Goal: Information Seeking & Learning: Learn about a topic

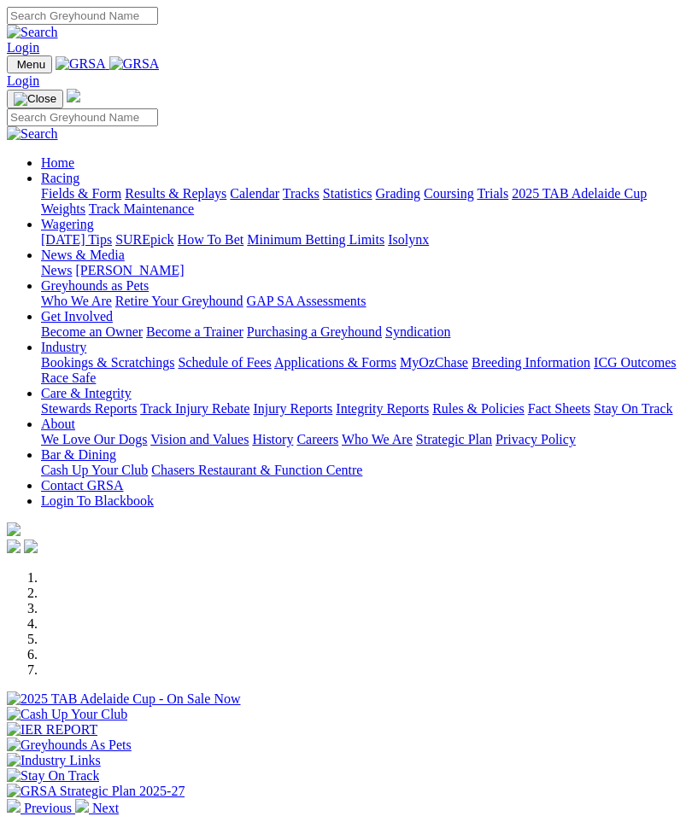
scroll to position [351, 0]
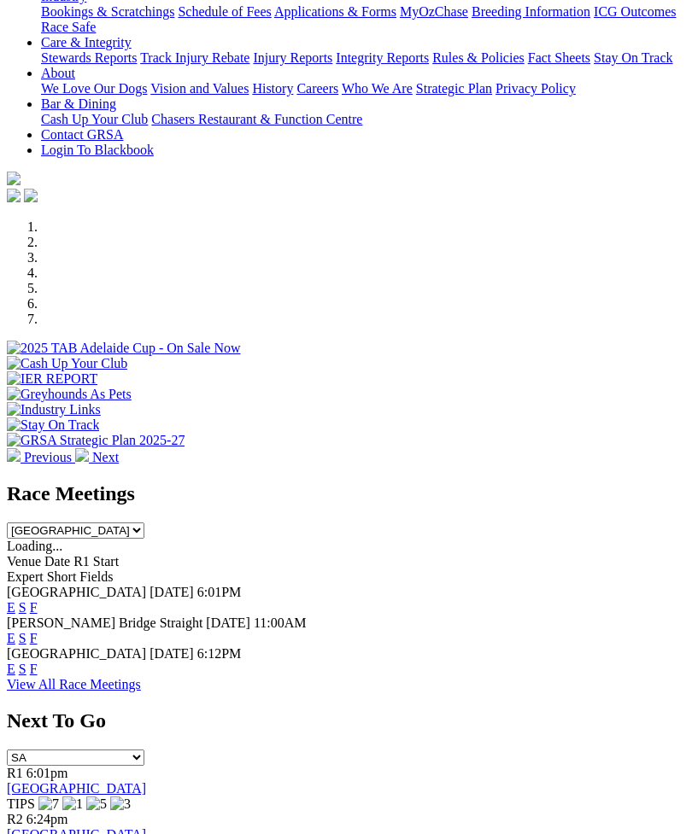
click at [38, 600] on link "F" at bounding box center [34, 607] width 8 height 15
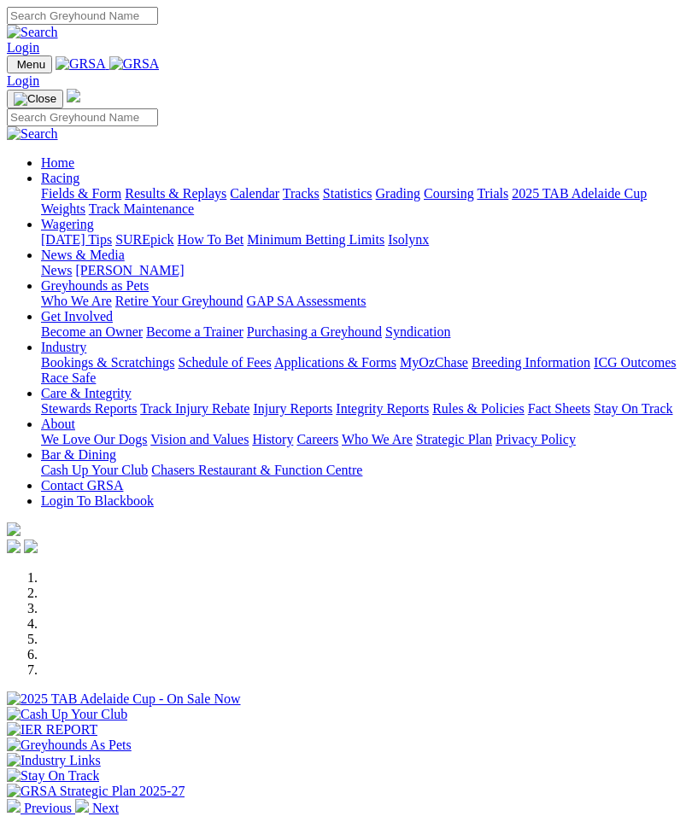
scroll to position [407, 0]
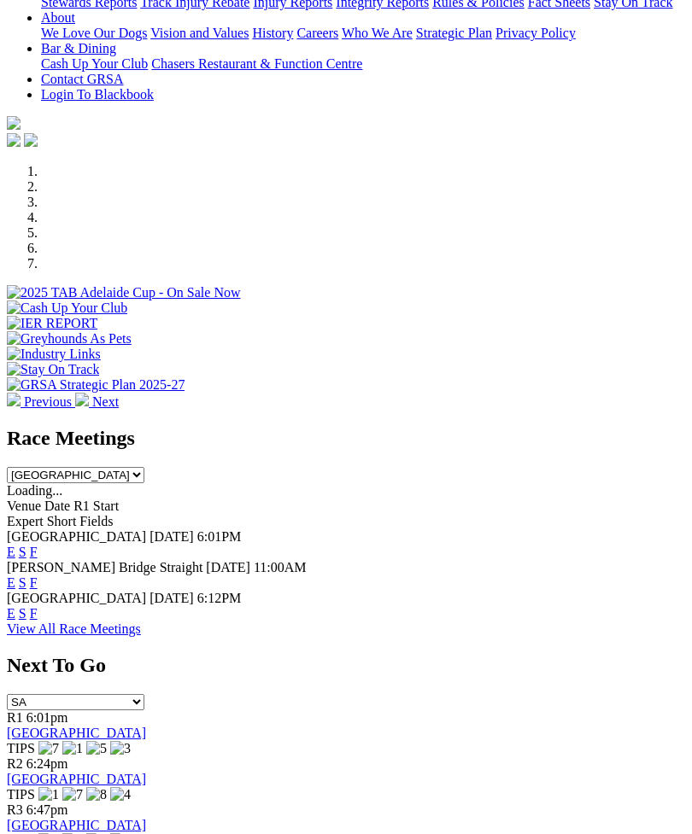
click at [38, 576] on link "F" at bounding box center [34, 583] width 8 height 15
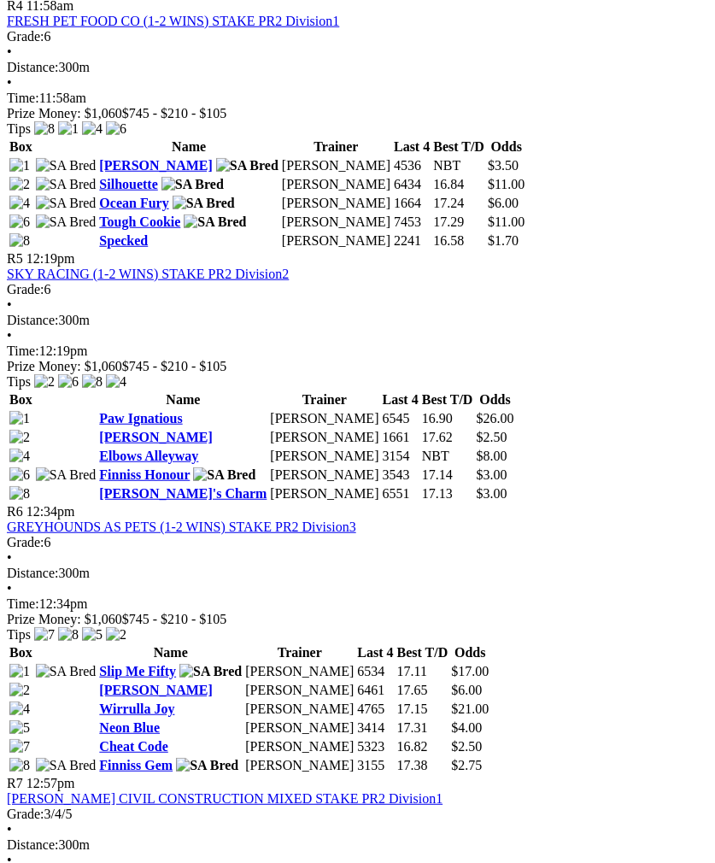
scroll to position [1748, 0]
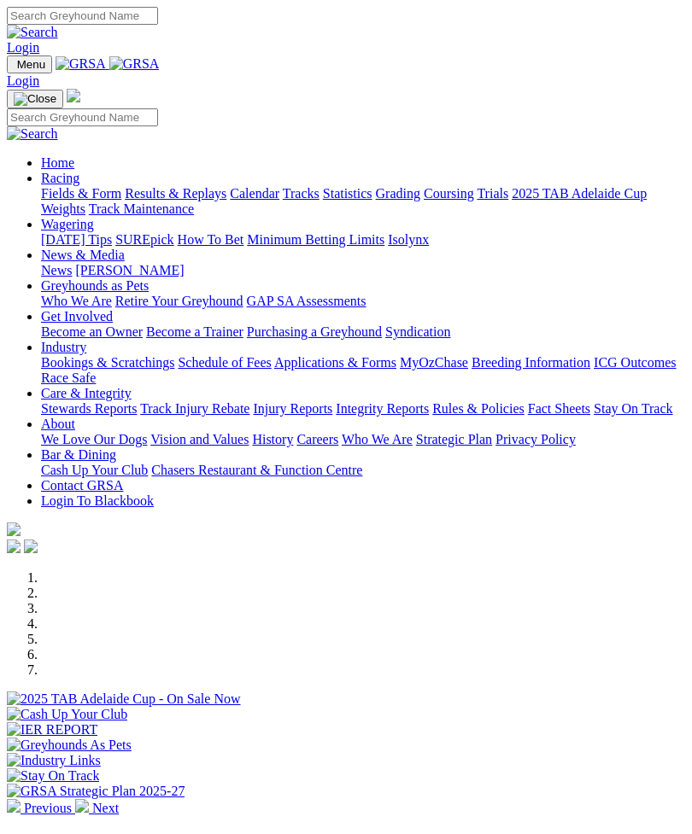
scroll to position [407, 0]
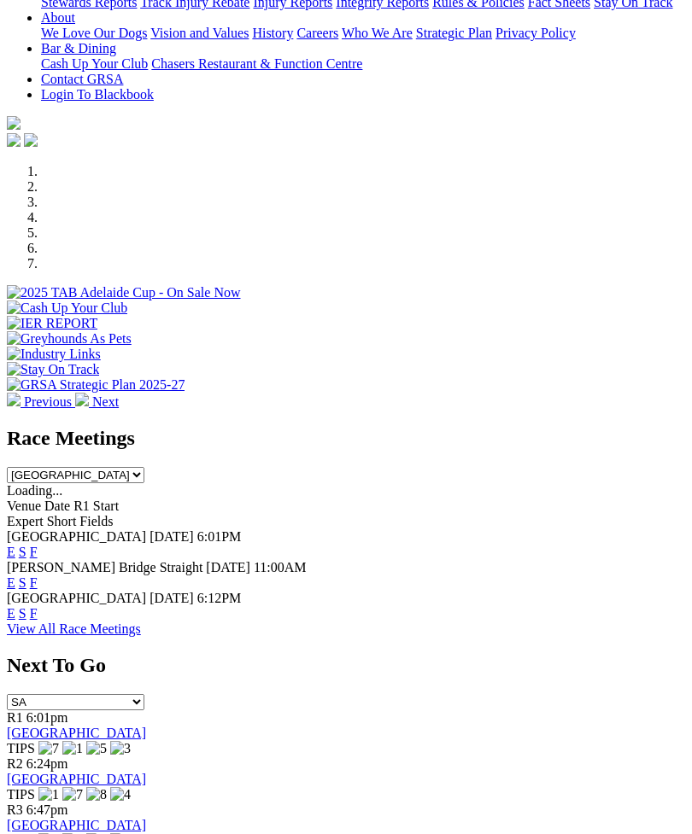
click at [38, 606] on link "F" at bounding box center [34, 613] width 8 height 15
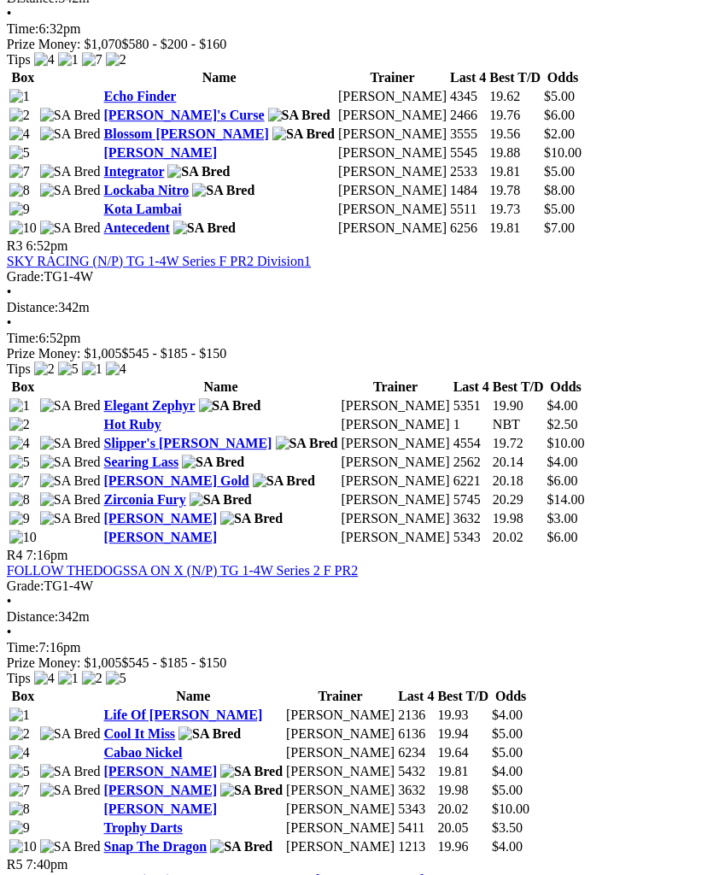
scroll to position [1267, 15]
